Goal: Check status: Check status

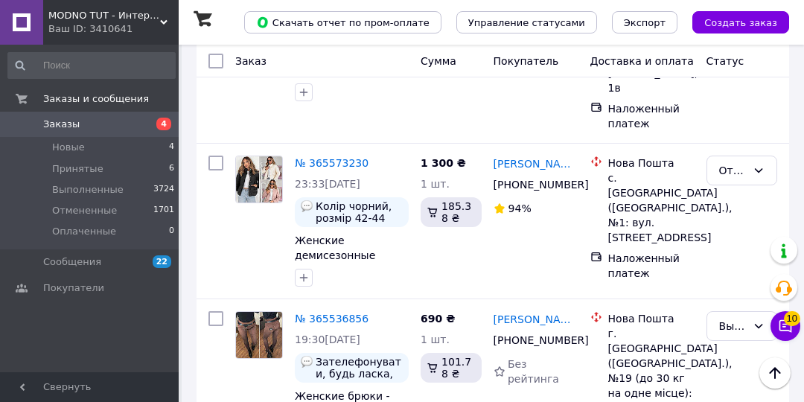
scroll to position [3530, 0]
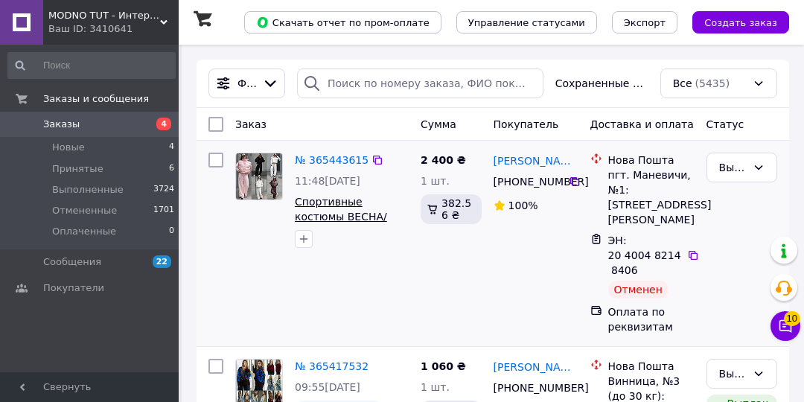
click at [359, 201] on span "Спортивные костюмы ВЕСНА/ОСЕНЬ - 3035-мо - Стильный женский прогулочный костюм-…" at bounding box center [348, 254] width 107 height 116
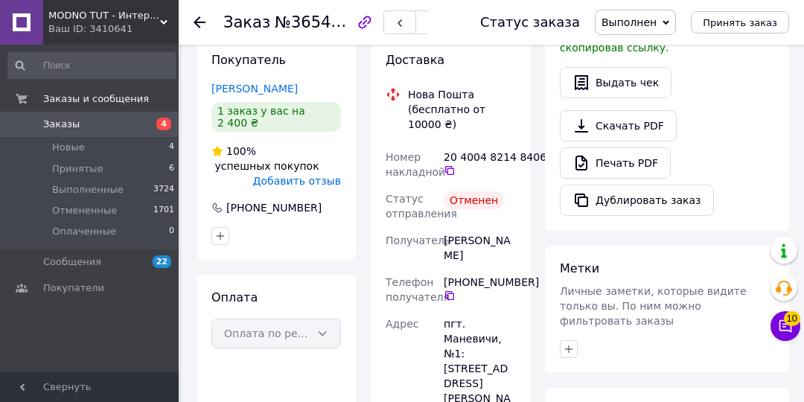
scroll to position [447, 0]
